Goal: Task Accomplishment & Management: Complete application form

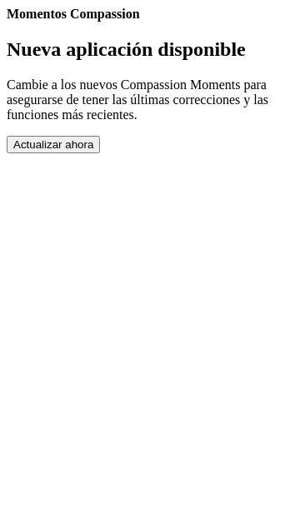
click at [100, 153] on button "Actualizar ahora" at bounding box center [53, 144] width 93 height 17
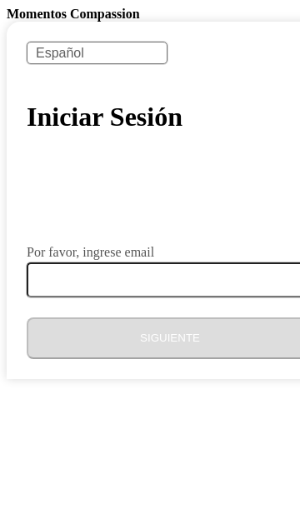
select select "es"
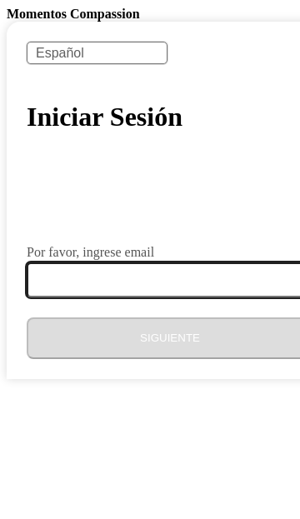
click at [42, 297] on input "Por favor, ingrese email" at bounding box center [180, 279] width 306 height 35
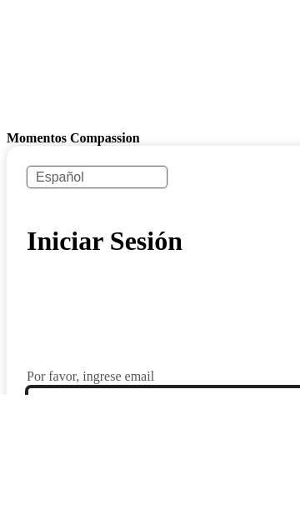
scroll to position [49, 0]
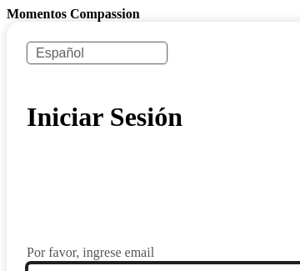
type input "arelydechicas86@gmail.com"
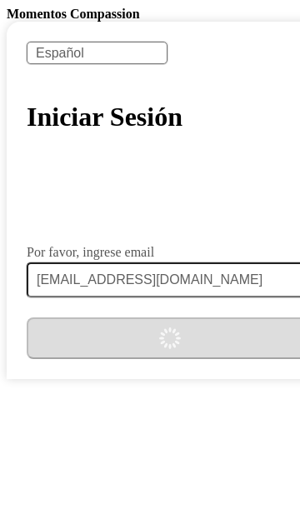
scroll to position [0, 0]
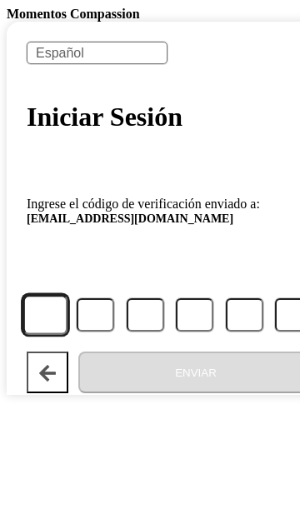
click at [33, 336] on input "Código" at bounding box center [45, 315] width 45 height 41
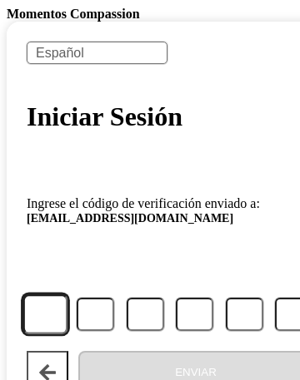
type input "1"
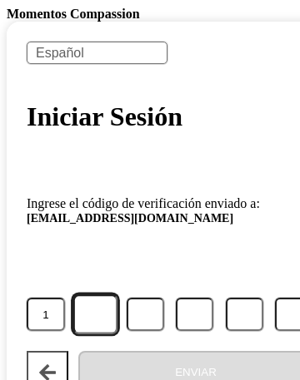
type input "5"
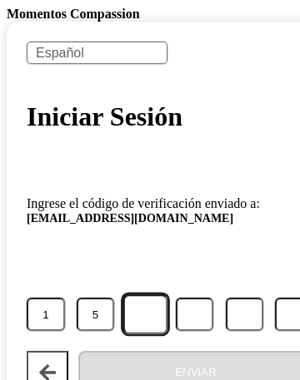
type input "9"
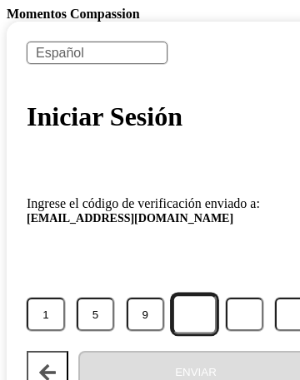
type input "9"
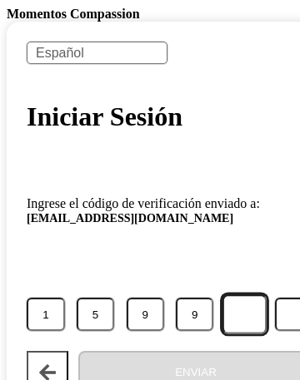
type input "9"
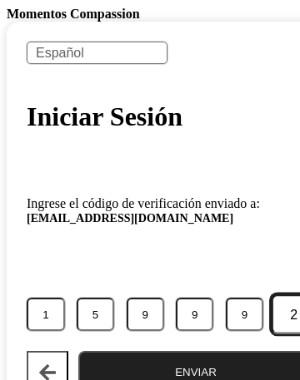
type input "2"
click at [176, 351] on button "Enviar" at bounding box center [195, 372] width 235 height 42
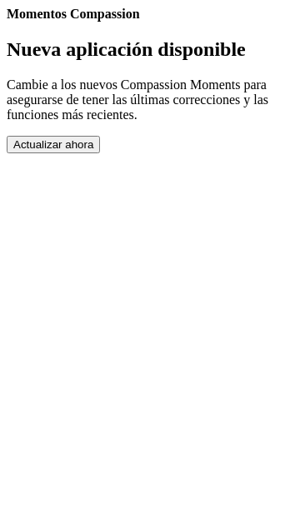
click at [100, 153] on button "Actualizar ahora" at bounding box center [53, 144] width 93 height 17
